Goal: Task Accomplishment & Management: Manage account settings

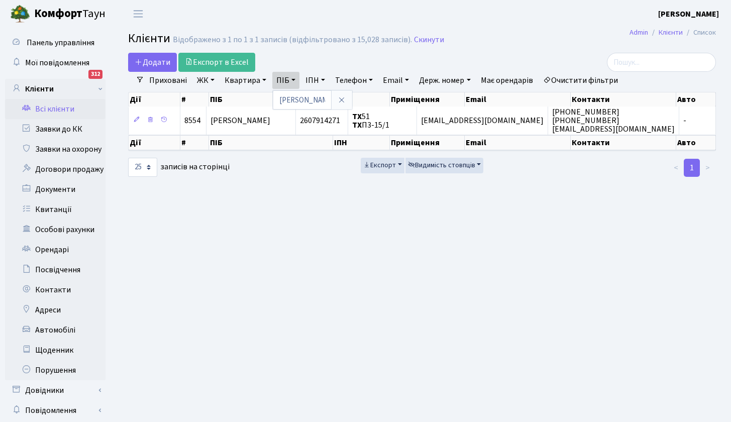
select select "25"
click at [297, 78] on link "ПІБ" at bounding box center [285, 80] width 27 height 17
click at [288, 79] on link "ПІБ" at bounding box center [285, 80] width 27 height 17
click at [345, 99] on icon at bounding box center [342, 100] width 8 height 8
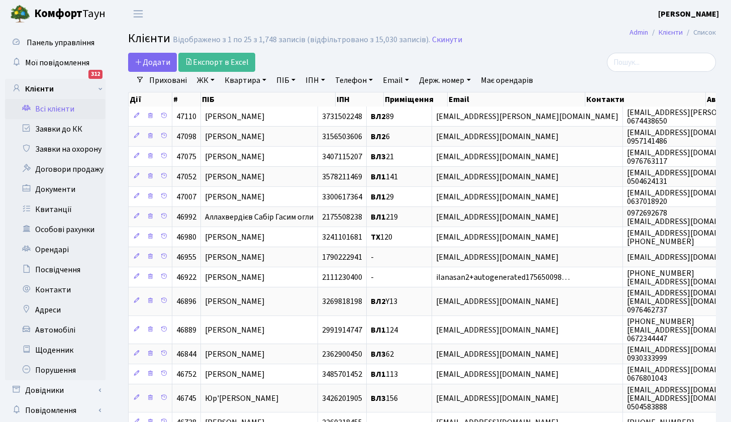
click at [242, 80] on link "Квартира" at bounding box center [246, 80] width 50 height 17
type input "93"
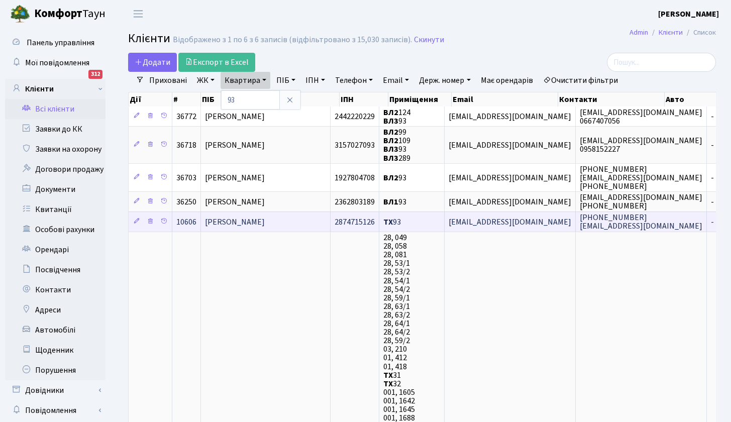
click at [230, 221] on span "[PERSON_NAME] [PERSON_NAME]" at bounding box center [235, 222] width 60 height 11
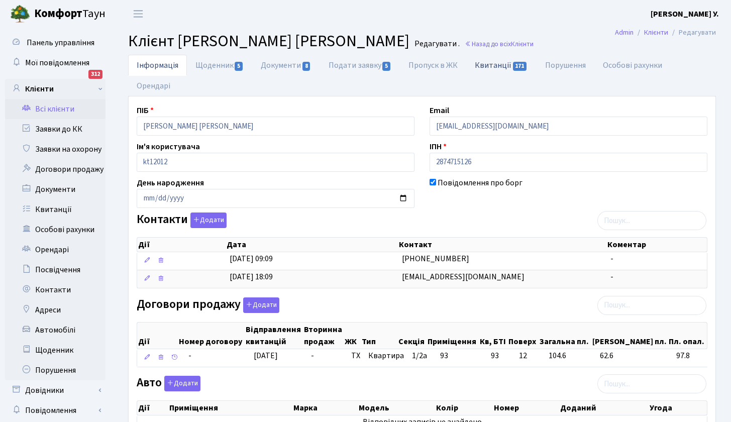
click at [502, 67] on link "Квитанції 171" at bounding box center [501, 65] width 70 height 21
select select "25"
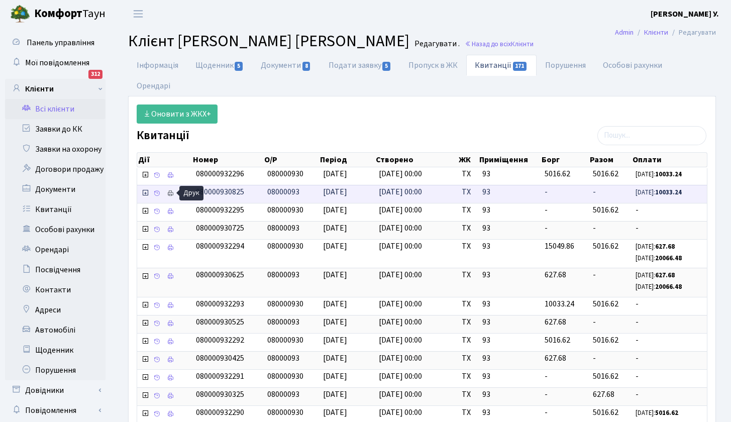
click at [171, 192] on icon at bounding box center [170, 193] width 7 height 7
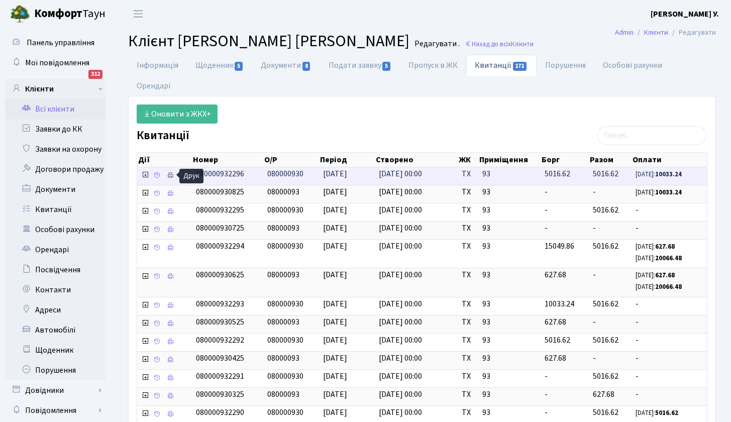
click at [173, 174] on icon at bounding box center [170, 175] width 7 height 7
